Goal: Transaction & Acquisition: Purchase product/service

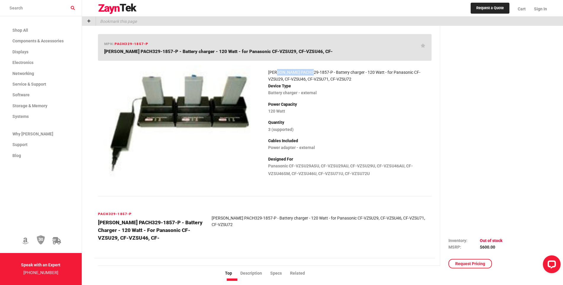
drag, startPoint x: 278, startPoint y: 71, endPoint x: 309, endPoint y: 72, distance: 32.0
click at [309, 72] on article "[PERSON_NAME] PACH329-1857-P - Battery charger - 120 Watt - for Panasonic CF-VZ…" at bounding box center [349, 75] width 163 height 13
drag, startPoint x: 309, startPoint y: 72, endPoint x: 305, endPoint y: 72, distance: 4.5
copy article "PACH329-1857-P"
drag, startPoint x: 96, startPoint y: 223, endPoint x: 152, endPoint y: 226, distance: 56.0
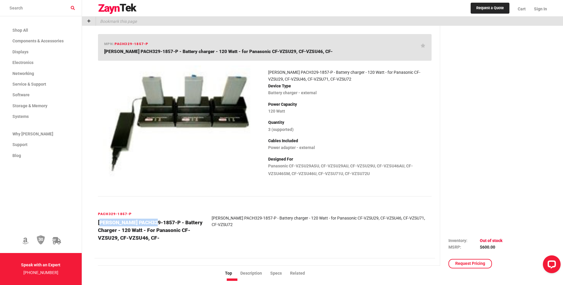
click at [152, 226] on div "PACH329-1857-P [PERSON_NAME] PACH329-1857-P - Battery charger - 120 Watt - for …" at bounding box center [151, 230] width 114 height 38
copy h4 "[PERSON_NAME] PACH329-1857-P"
